Goal: Information Seeking & Learning: Check status

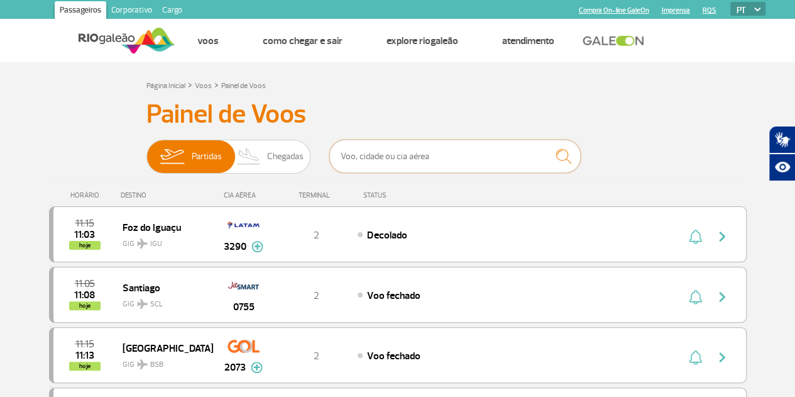
click at [456, 156] on input "text" at bounding box center [455, 156] width 252 height 33
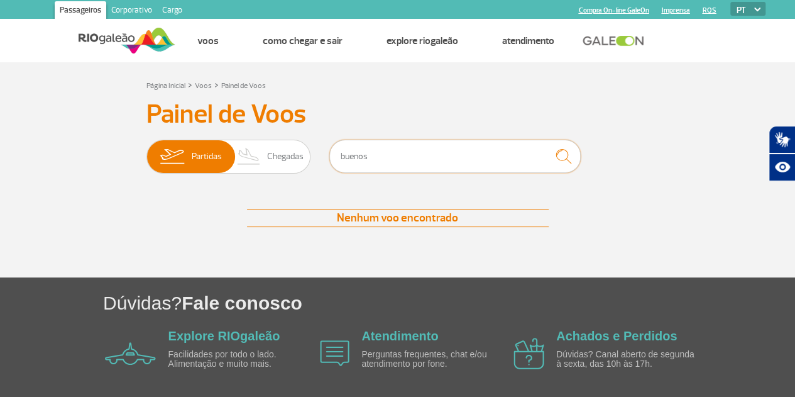
click at [440, 152] on input "buenos" at bounding box center [455, 156] width 252 height 33
type input "b"
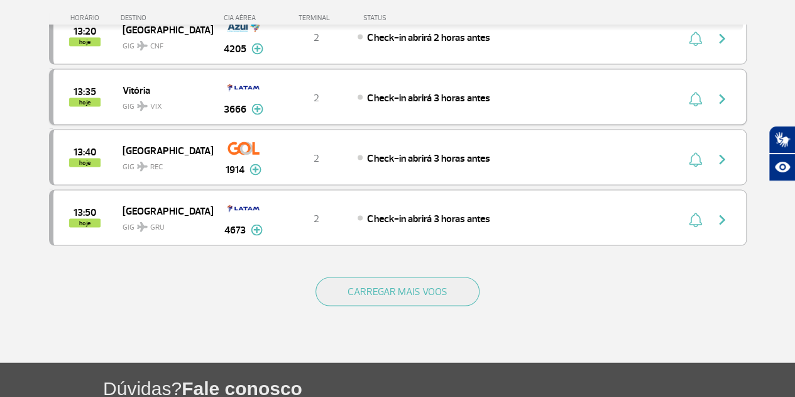
scroll to position [1195, 0]
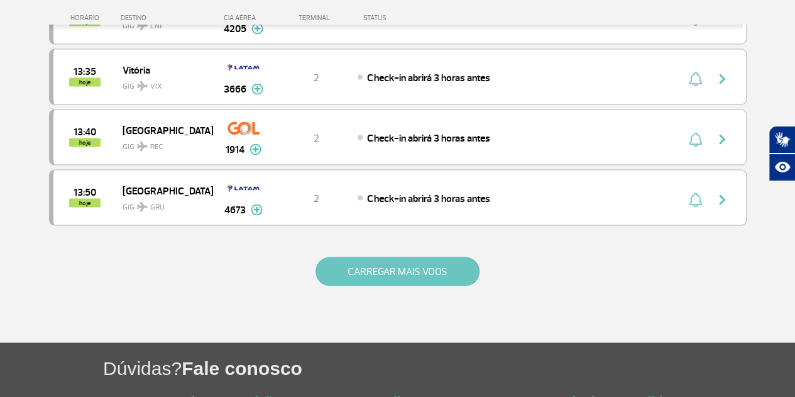
click at [382, 257] on button "CARREGAR MAIS VOOS" at bounding box center [398, 271] width 164 height 29
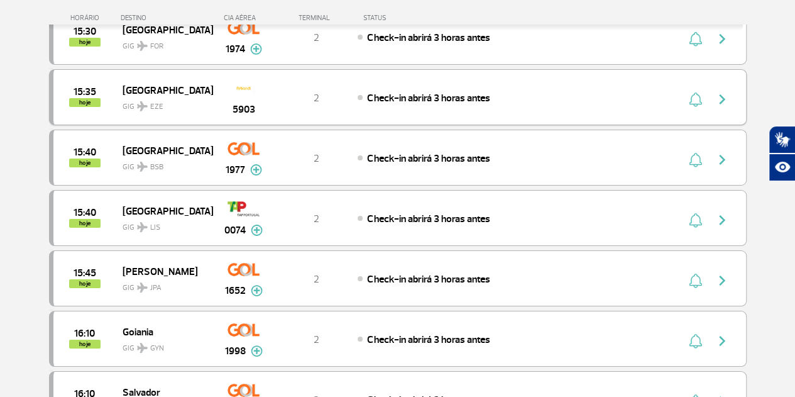
scroll to position [2264, 0]
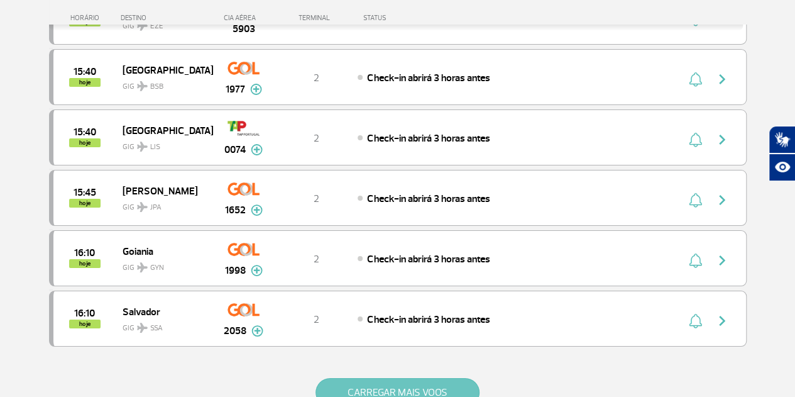
click at [414, 378] on button "CARREGAR MAIS VOOS" at bounding box center [398, 392] width 164 height 29
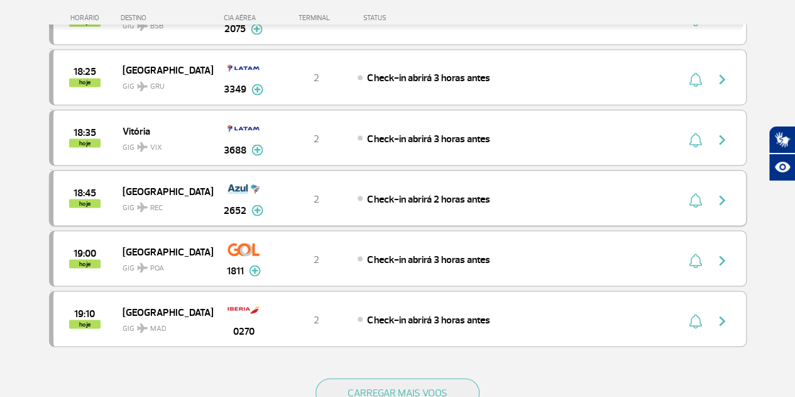
scroll to position [3521, 0]
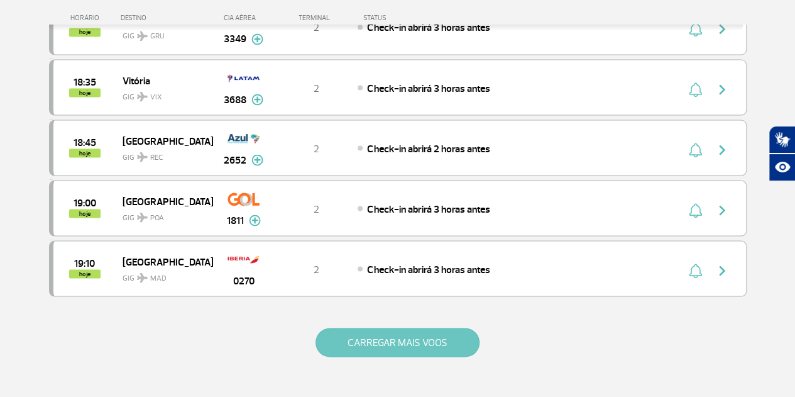
click at [405, 328] on button "CARREGAR MAIS VOOS" at bounding box center [398, 342] width 164 height 29
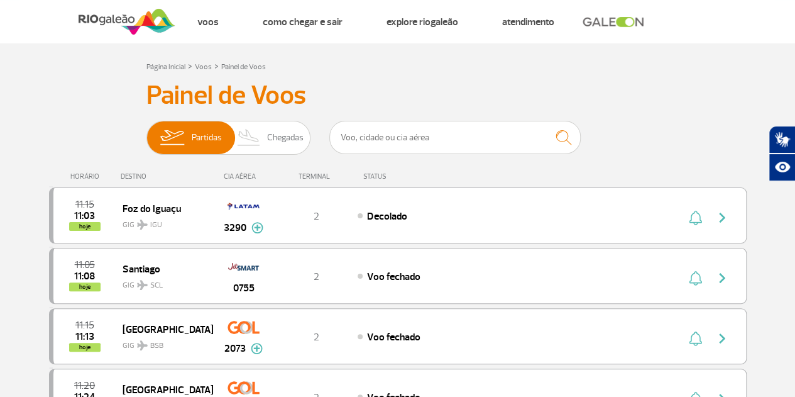
scroll to position [0, 0]
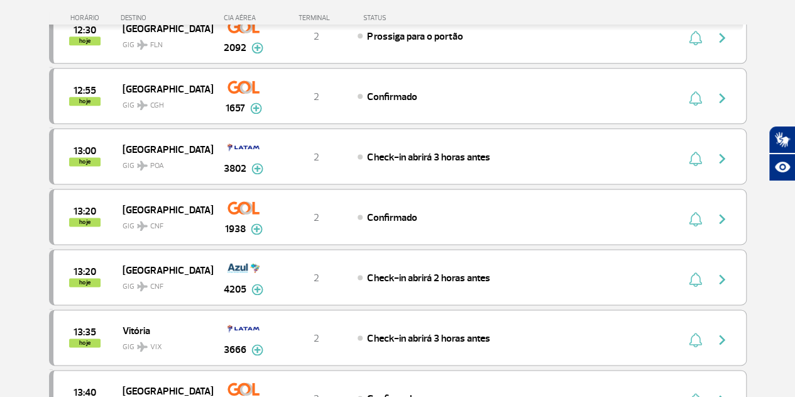
scroll to position [755, 0]
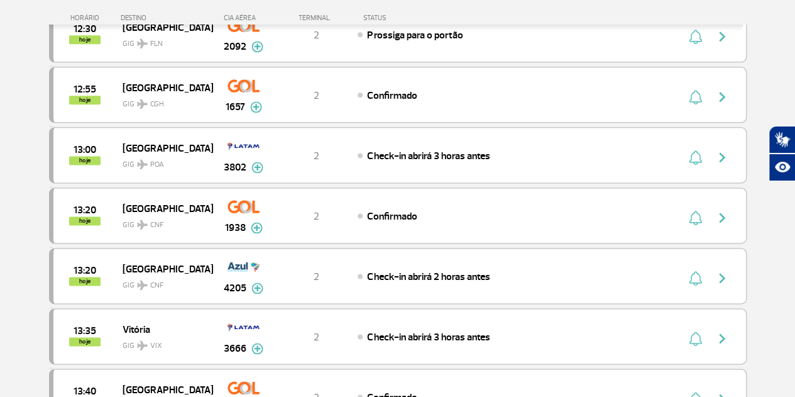
click at [25, 202] on section "Página Inicial > Voos > Painel de Voos Painel de Voos Partidas Chegadas 11:20 1…" at bounding box center [397, 45] width 795 height 1475
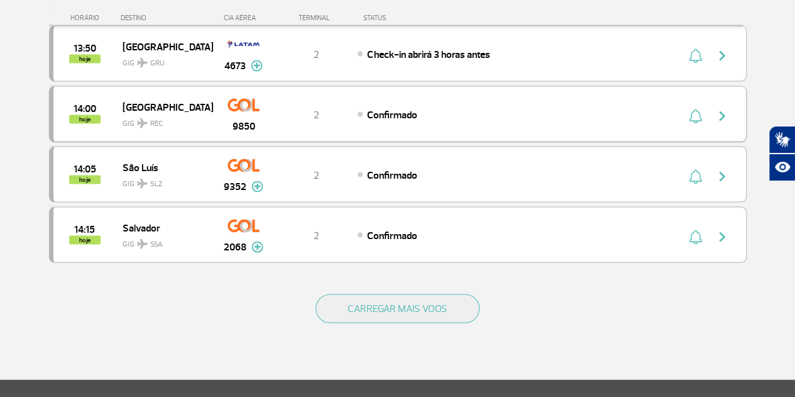
scroll to position [1290, 0]
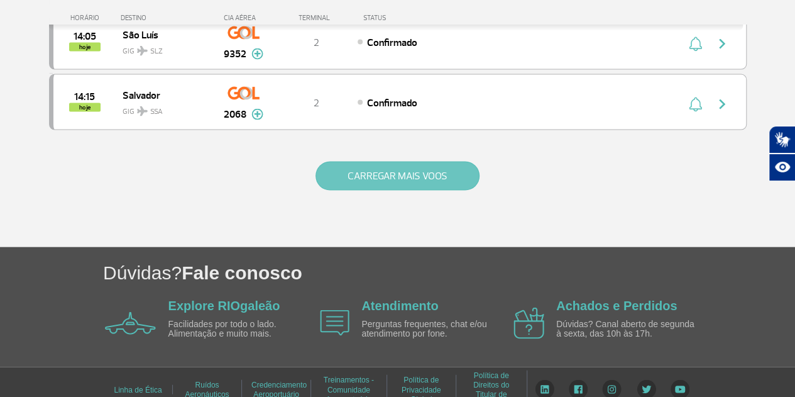
click at [412, 162] on button "CARREGAR MAIS VOOS" at bounding box center [398, 176] width 164 height 29
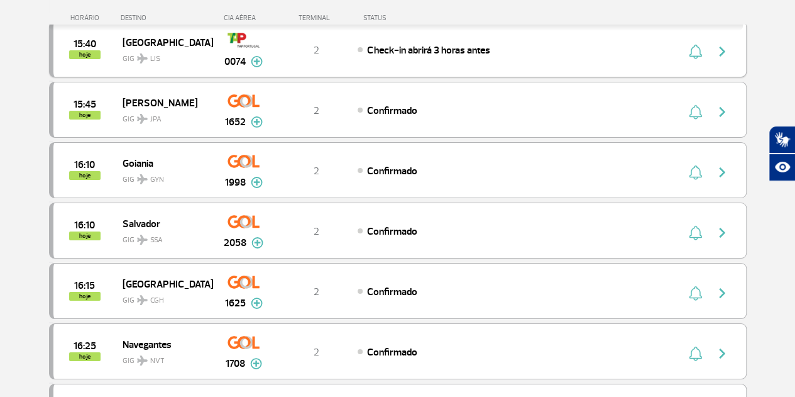
scroll to position [2296, 0]
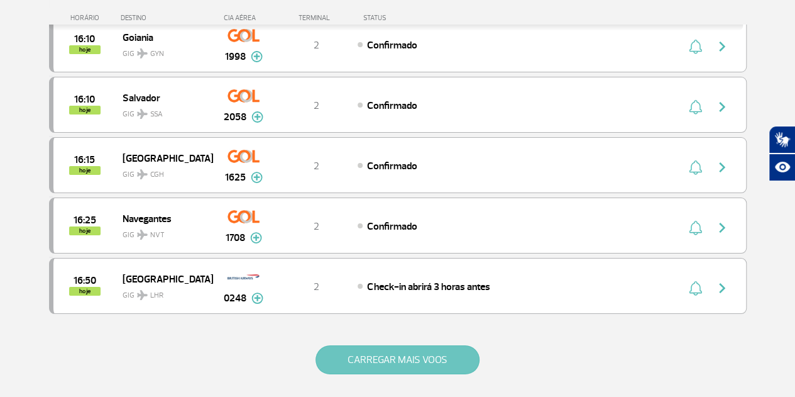
click at [415, 345] on button "CARREGAR MAIS VOOS" at bounding box center [398, 359] width 164 height 29
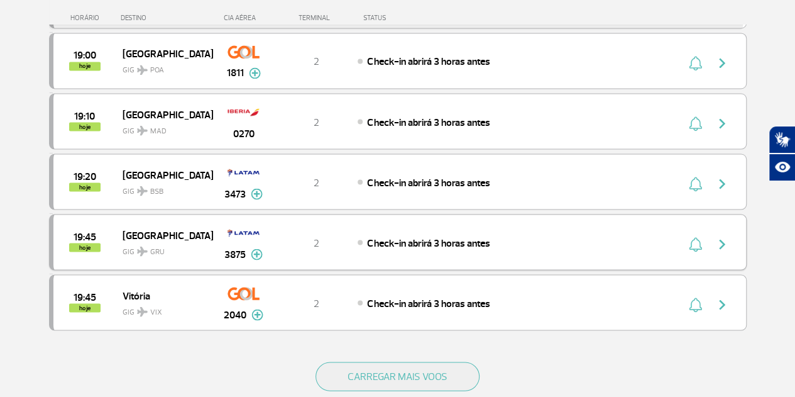
scroll to position [3491, 0]
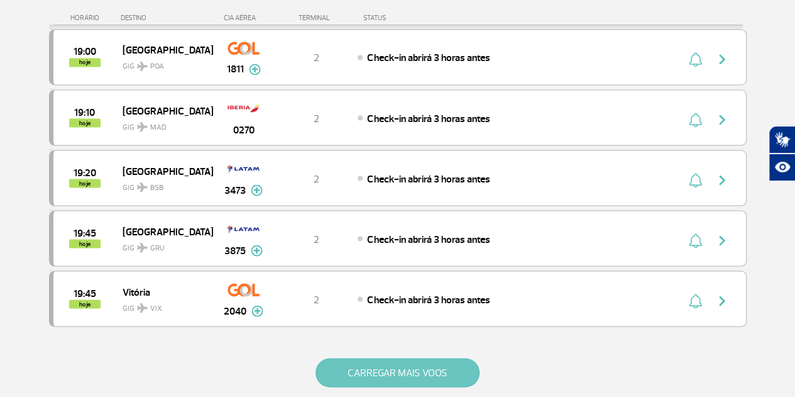
click at [370, 358] on button "CARREGAR MAIS VOOS" at bounding box center [398, 372] width 164 height 29
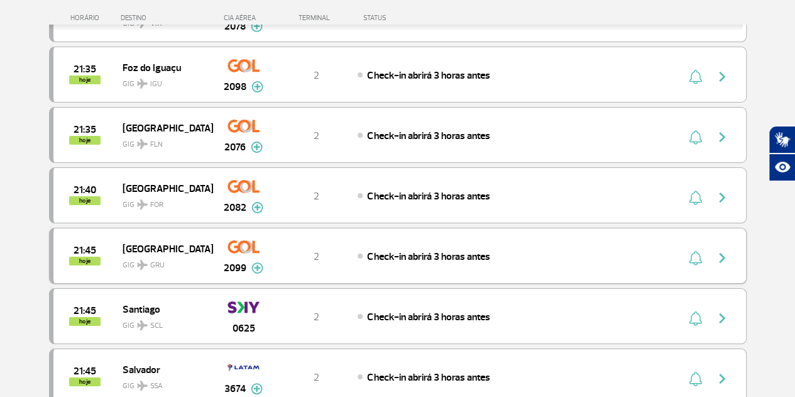
scroll to position [4623, 0]
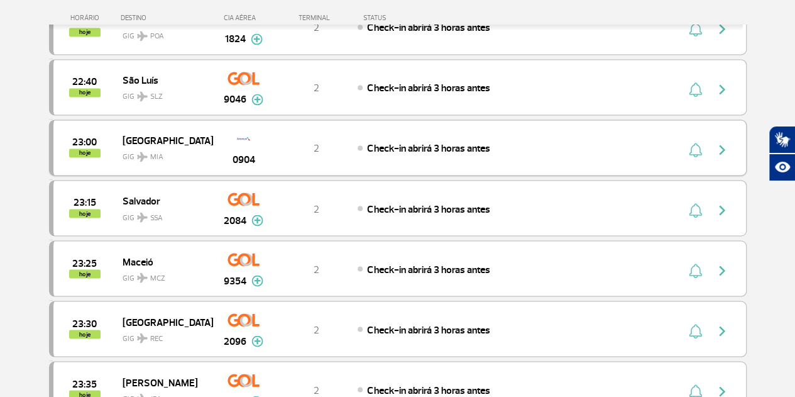
scroll to position [5692, 0]
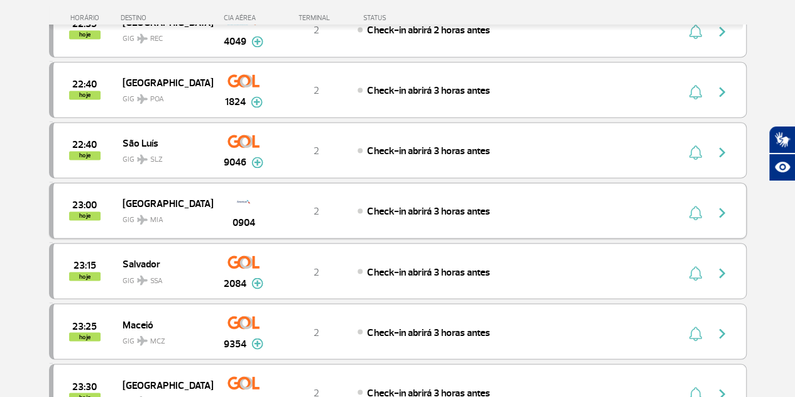
click at [245, 191] on img at bounding box center [244, 201] width 36 height 21
